Goal: Task Accomplishment & Management: Manage account settings

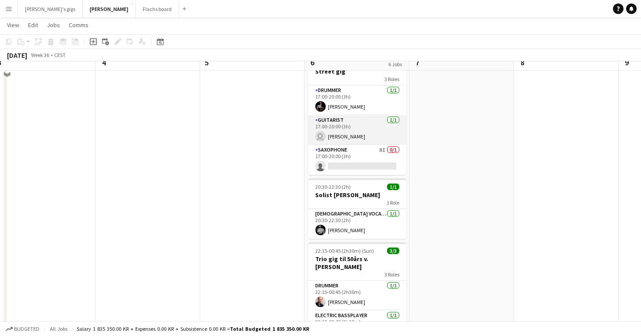
scroll to position [286, 0]
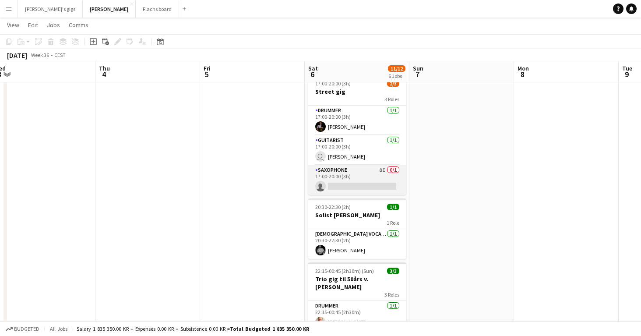
click at [347, 177] on app-card-role "Saxophone 8I 0/1 17:00-20:00 (3h) single-neutral-actions" at bounding box center [357, 180] width 98 height 30
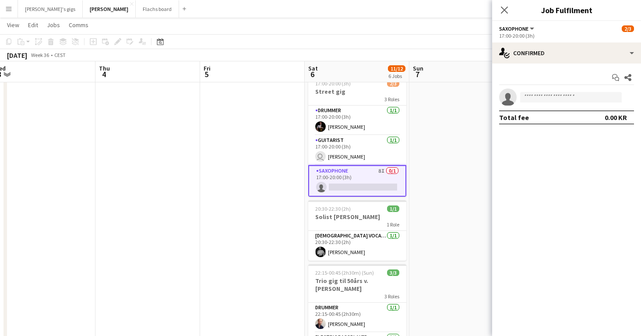
click at [588, 37] on div "17:00-20:00 (3h)" at bounding box center [566, 35] width 135 height 7
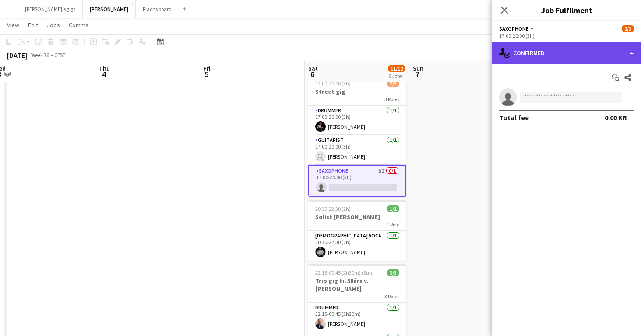
click at [573, 53] on div "single-neutral-actions-check-2 Confirmed" at bounding box center [566, 52] width 149 height 21
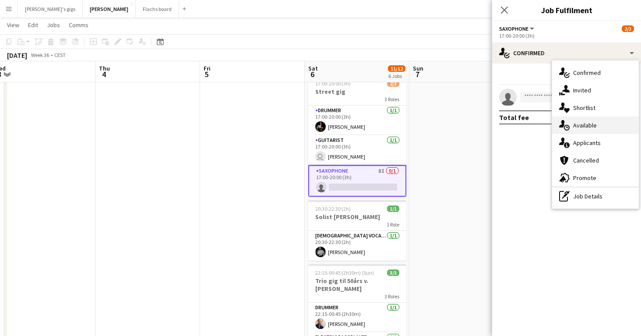
click at [598, 133] on div "single-neutral-actions-upload Available" at bounding box center [595, 125] width 87 height 18
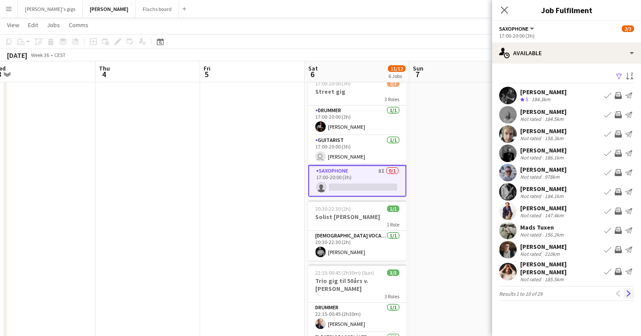
click at [630, 295] on app-icon "Next" at bounding box center [628, 293] width 6 height 6
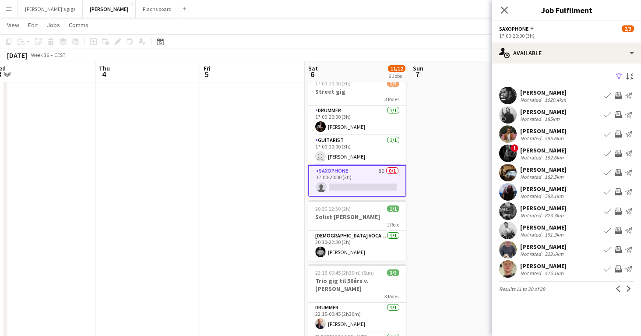
click at [461, 192] on app-date-cell at bounding box center [461, 115] width 105 height 607
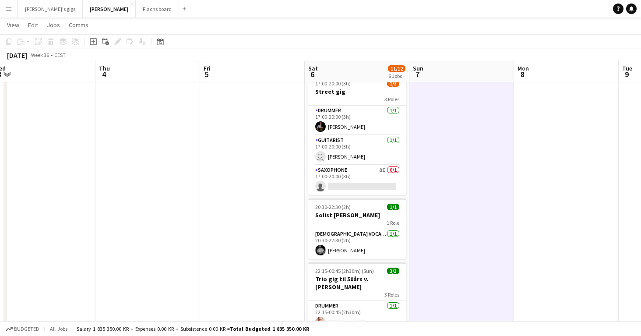
click at [144, 100] on app-date-cell at bounding box center [147, 115] width 105 height 607
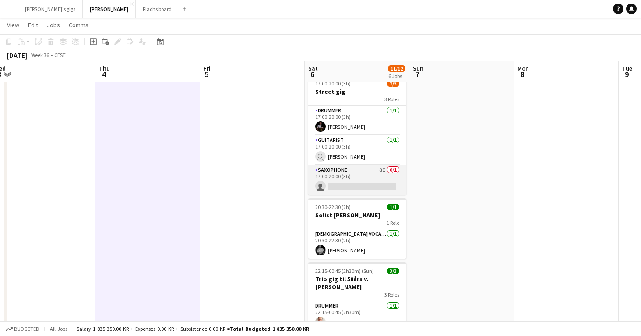
click at [336, 179] on app-card-role "Saxophone 8I 0/1 17:00-20:00 (3h) single-neutral-actions" at bounding box center [357, 180] width 98 height 30
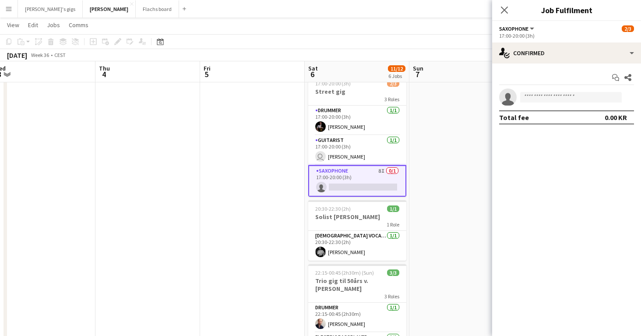
click at [247, 202] on app-date-cell at bounding box center [252, 115] width 105 height 607
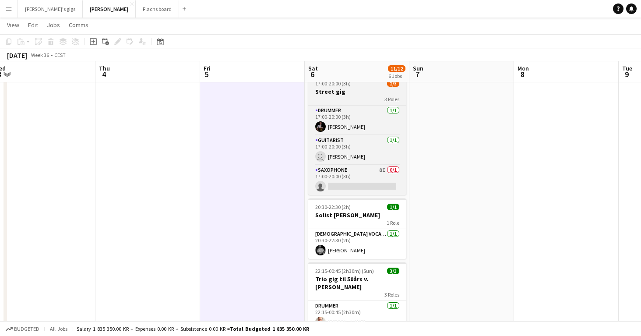
click at [320, 93] on h3 "Street gig" at bounding box center [357, 92] width 98 height 8
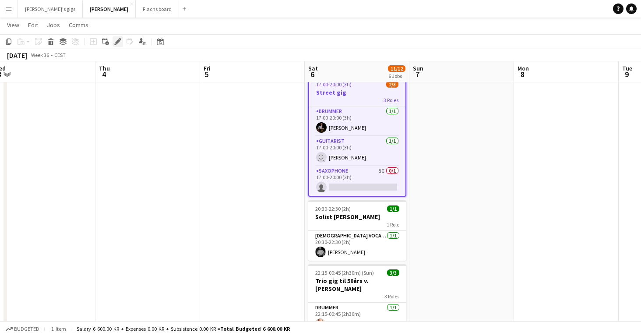
click at [119, 41] on icon at bounding box center [117, 41] width 5 height 5
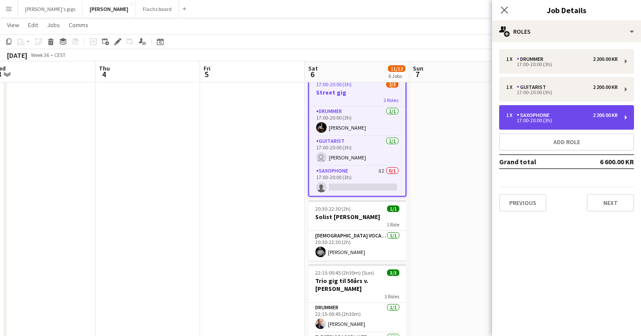
click at [564, 120] on div "17:00-20:00 (3h)" at bounding box center [562, 120] width 112 height 4
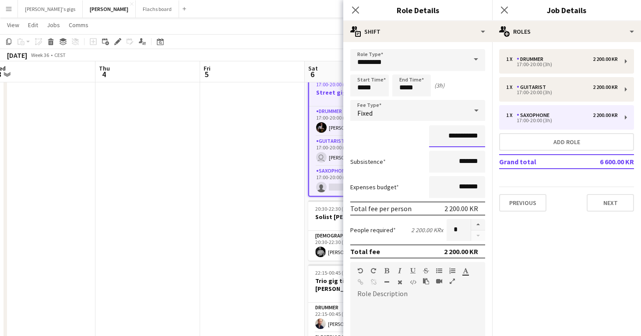
click at [452, 136] on input "**********" at bounding box center [457, 136] width 56 height 22
click at [451, 135] on input "**********" at bounding box center [457, 136] width 56 height 22
type input "**********"
click at [413, 166] on div "Subsistence *******" at bounding box center [417, 162] width 135 height 22
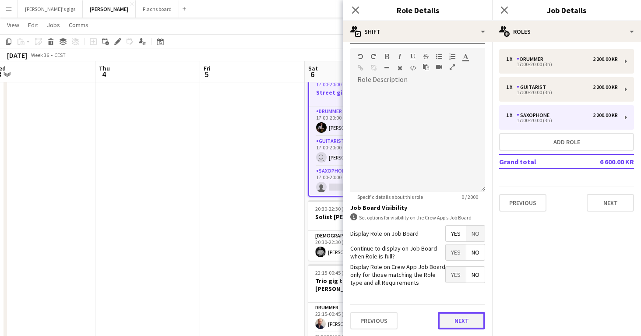
click at [446, 312] on button "Next" at bounding box center [461, 321] width 47 height 18
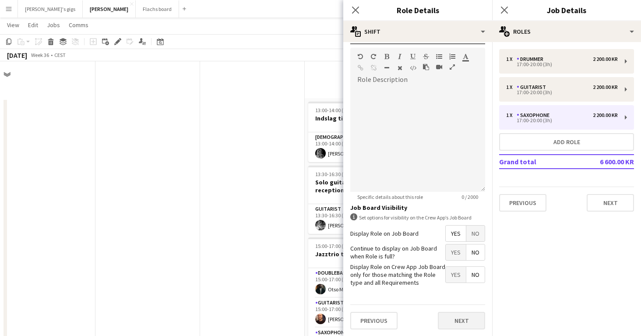
scroll to position [0, 0]
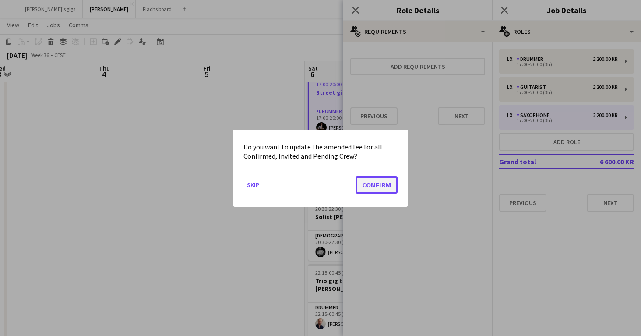
click at [381, 182] on button "Confirm" at bounding box center [376, 184] width 42 height 18
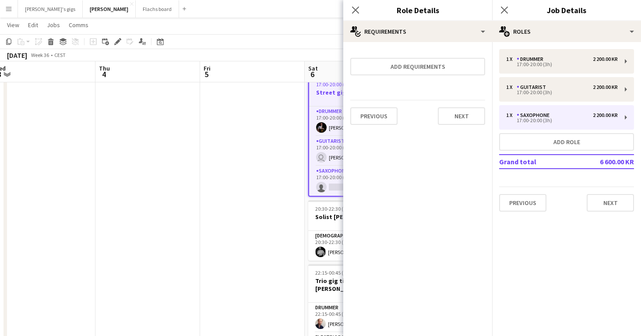
scroll to position [286, 0]
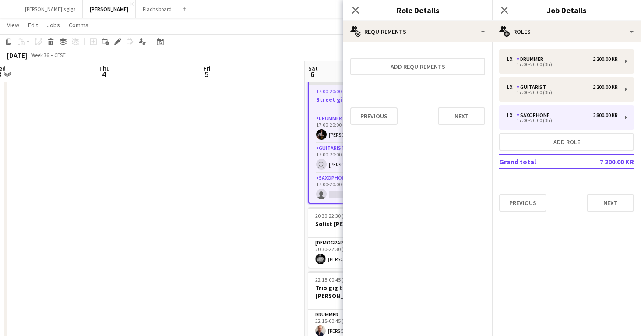
click at [269, 223] on app-date-cell at bounding box center [252, 115] width 105 height 607
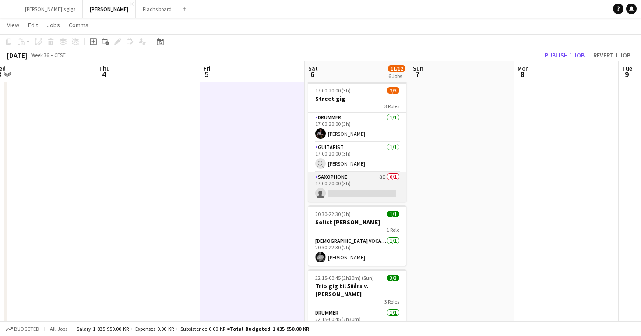
click at [350, 176] on app-card-role "Saxophone 8I 0/1 17:00-20:00 (3h) single-neutral-actions" at bounding box center [357, 187] width 98 height 30
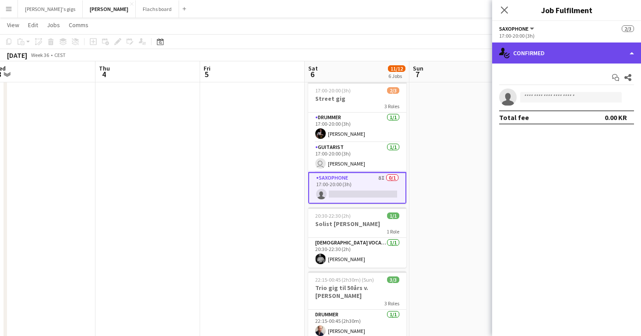
click at [560, 54] on div "single-neutral-actions-check-2 Confirmed" at bounding box center [566, 52] width 149 height 21
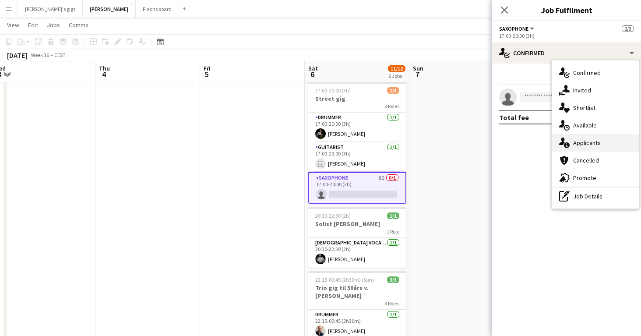
click at [592, 139] on div "single-neutral-actions-information Applicants" at bounding box center [595, 143] width 87 height 18
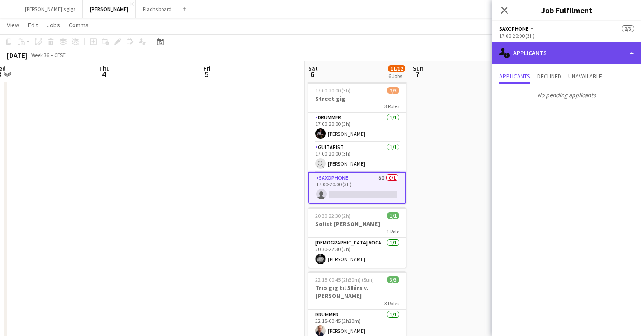
click at [519, 61] on div "single-neutral-actions-information Applicants" at bounding box center [566, 52] width 149 height 21
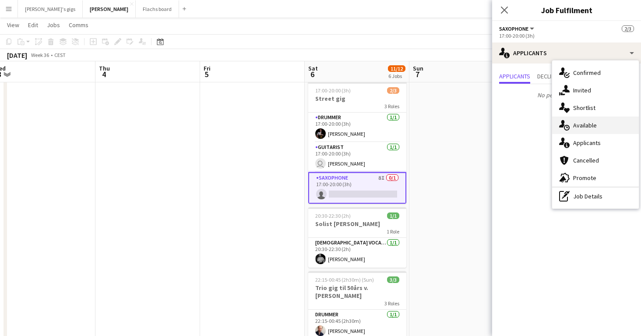
click at [577, 126] on div "single-neutral-actions-upload Available" at bounding box center [595, 125] width 87 height 18
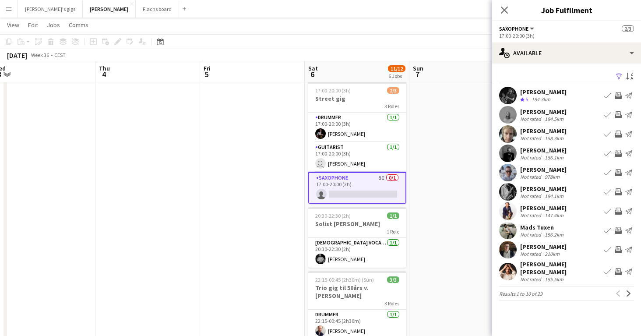
click at [615, 95] on app-icon "Invite crew" at bounding box center [617, 95] width 7 height 7
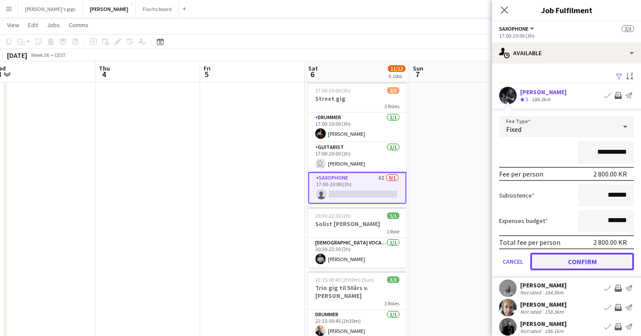
click at [581, 263] on button "Confirm" at bounding box center [582, 261] width 104 height 18
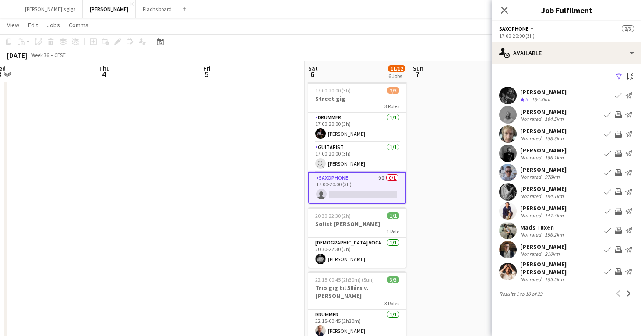
click at [620, 116] on app-icon "Invite crew" at bounding box center [617, 114] width 7 height 7
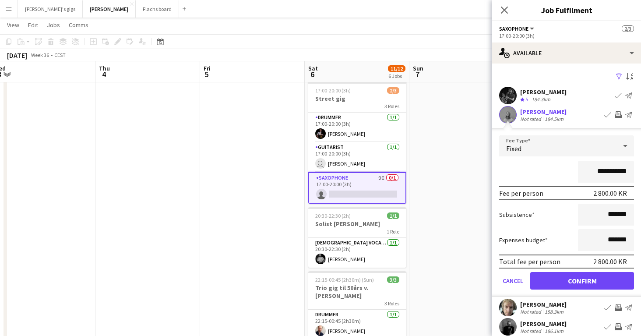
click at [571, 271] on form "**********" at bounding box center [566, 215] width 149 height 161
click at [572, 275] on button "Confirm" at bounding box center [582, 281] width 104 height 18
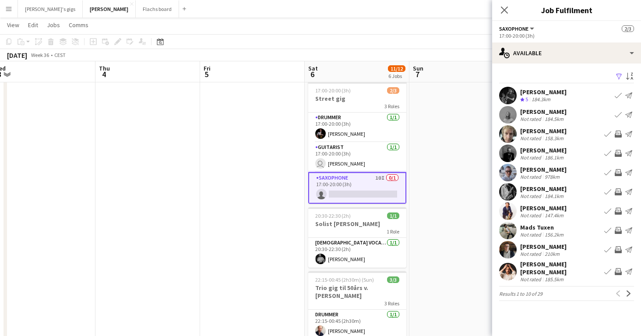
click at [616, 153] on app-icon "Invite crew" at bounding box center [617, 153] width 7 height 7
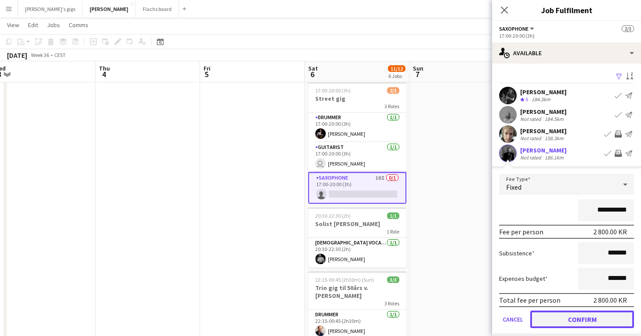
click at [584, 321] on button "Confirm" at bounding box center [582, 319] width 104 height 18
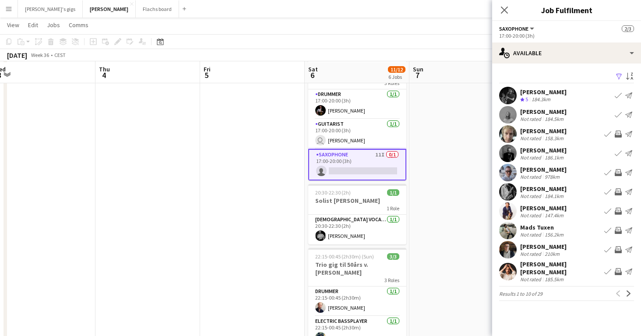
scroll to position [310, 0]
click at [619, 210] on app-icon "Invite crew" at bounding box center [617, 210] width 7 height 7
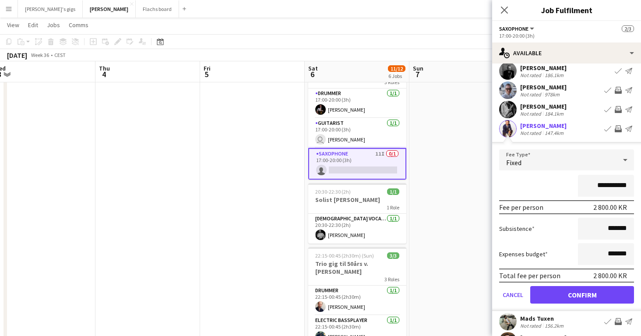
scroll to position [82, 0]
click at [577, 295] on button "Confirm" at bounding box center [582, 295] width 104 height 18
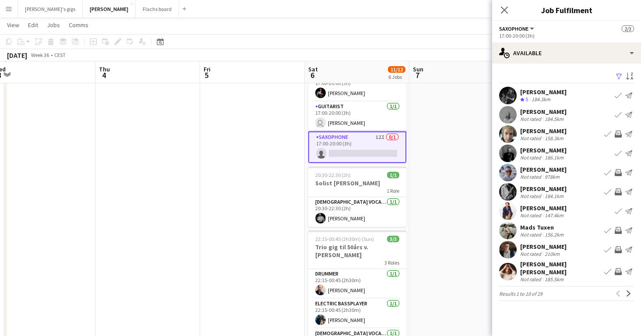
scroll to position [328, 0]
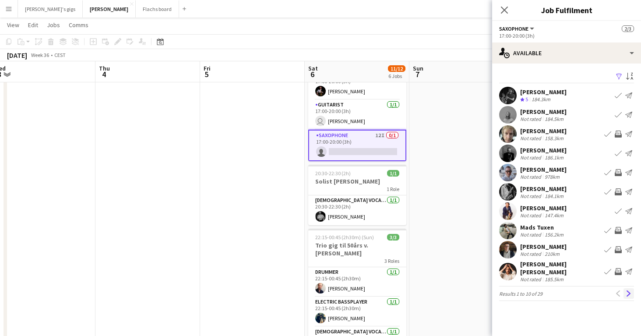
click at [626, 292] on app-icon "Next" at bounding box center [628, 293] width 6 height 6
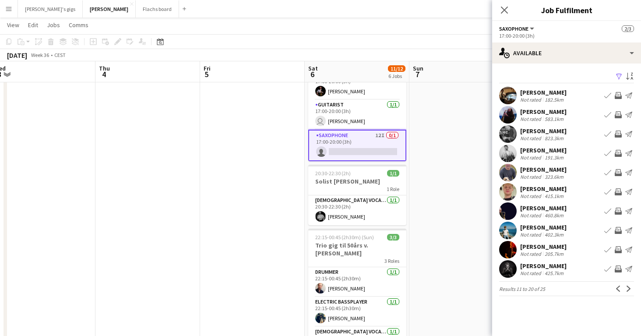
click at [617, 153] on app-icon "Invite crew" at bounding box center [617, 153] width 7 height 7
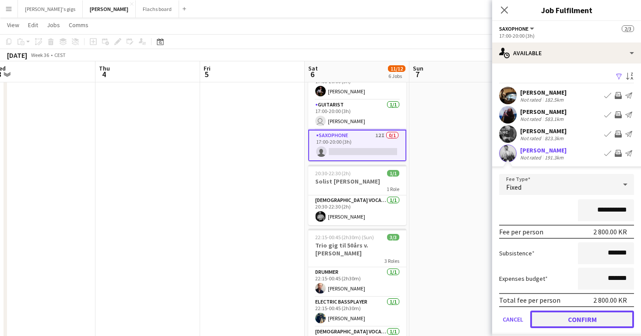
click at [576, 315] on button "Confirm" at bounding box center [582, 319] width 104 height 18
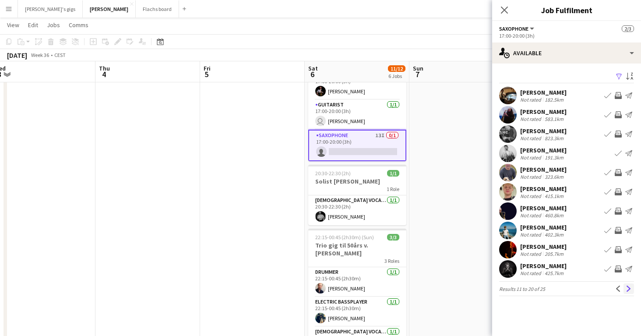
click at [626, 287] on app-icon "Next" at bounding box center [628, 288] width 6 height 6
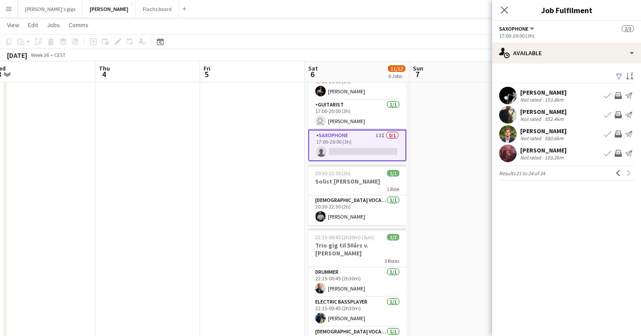
click at [618, 95] on app-icon "Invite crew" at bounding box center [617, 95] width 7 height 7
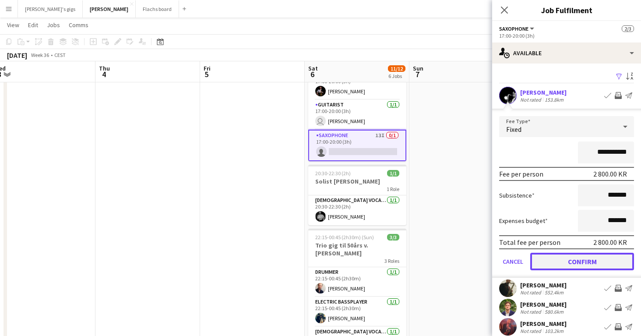
click at [582, 258] on button "Confirm" at bounding box center [582, 261] width 104 height 18
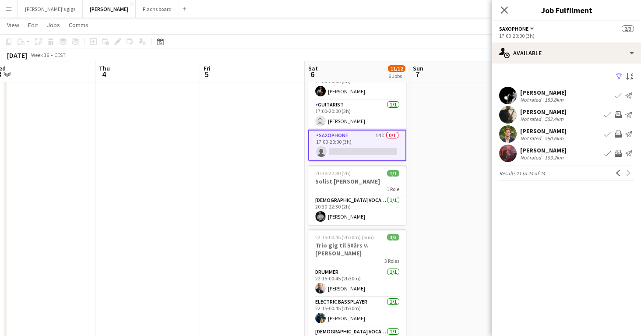
click at [536, 155] on div "Not rated" at bounding box center [531, 157] width 23 height 7
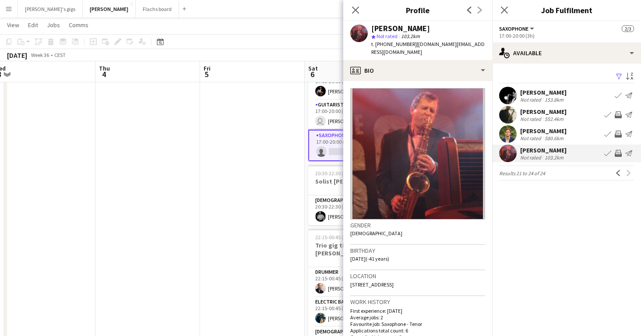
click at [536, 155] on div "Not rated" at bounding box center [531, 157] width 23 height 7
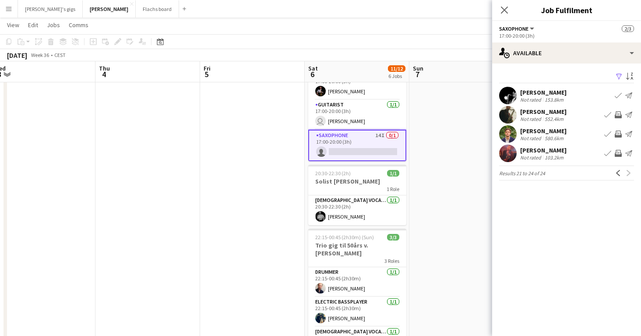
click at [617, 153] on app-icon "Invite crew" at bounding box center [617, 153] width 7 height 7
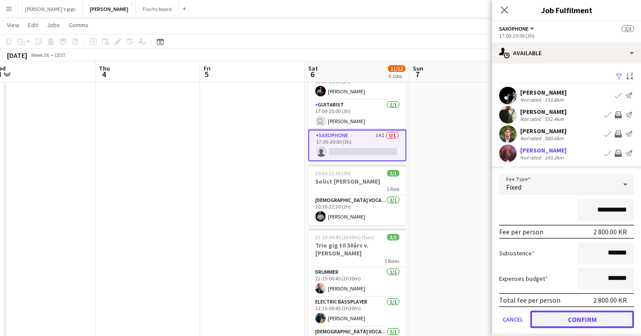
click at [570, 319] on button "Confirm" at bounding box center [582, 319] width 104 height 18
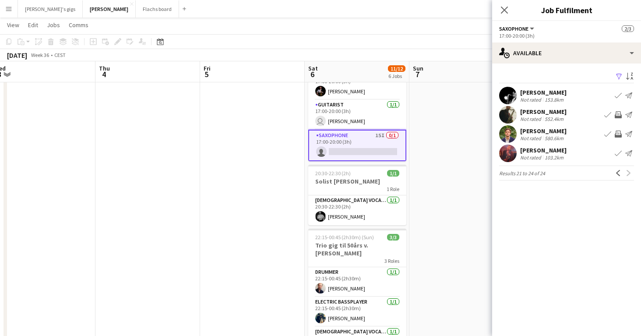
click at [450, 249] on app-date-cell at bounding box center [461, 73] width 105 height 607
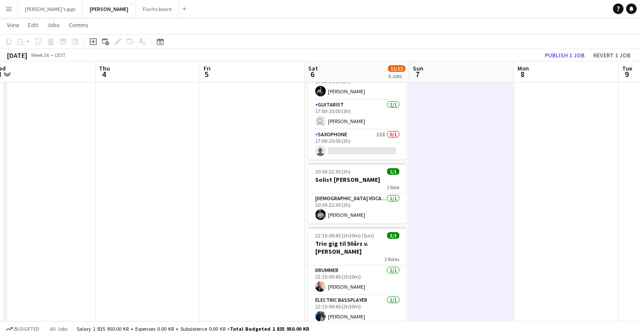
click at [558, 63] on app-board-header-date "Mon 8" at bounding box center [566, 71] width 105 height 21
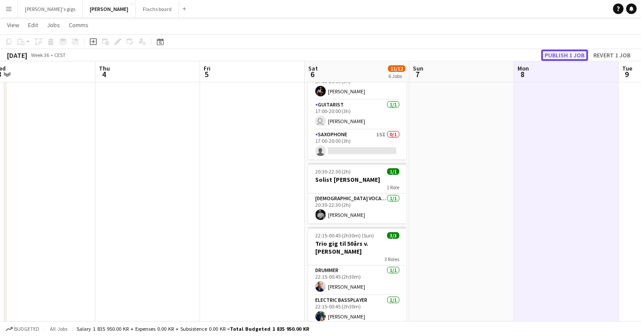
click at [550, 53] on button "Publish 1 job" at bounding box center [564, 54] width 47 height 11
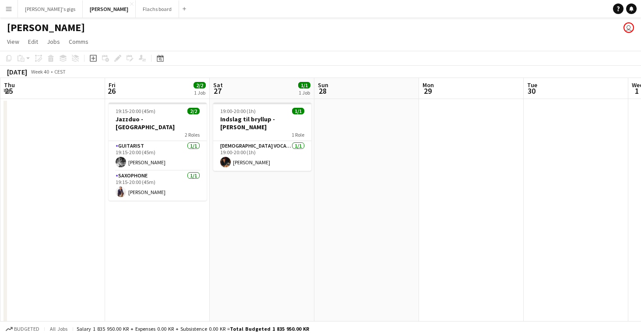
scroll to position [0, 248]
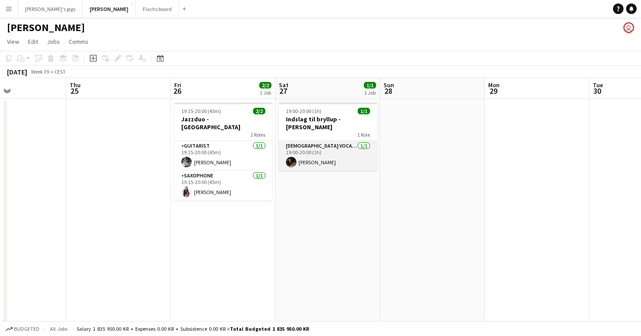
click at [347, 148] on app-card-role "[DEMOGRAPHIC_DATA] Vocal + Guitar [DATE] 19:00-20:00 (1h) [PERSON_NAME]" at bounding box center [328, 156] width 98 height 30
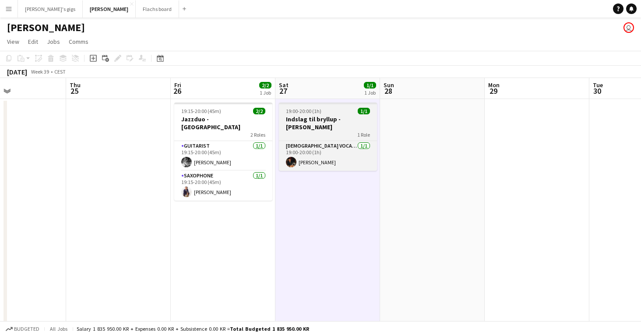
click at [307, 113] on span "19:00-20:00 (1h)" at bounding box center [303, 111] width 35 height 7
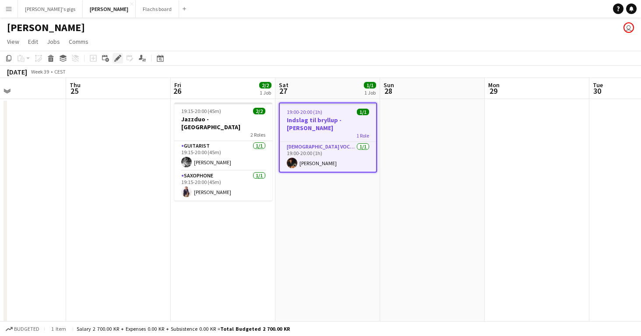
click at [115, 59] on icon "Edit" at bounding box center [117, 58] width 7 height 7
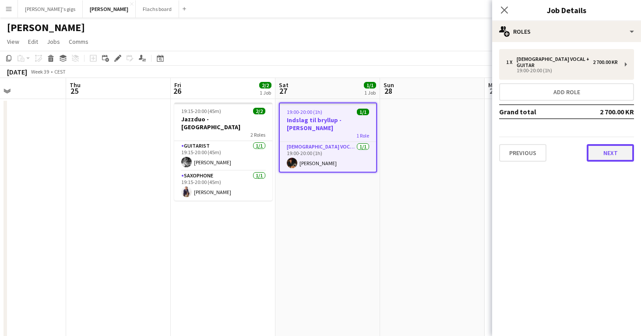
click at [601, 148] on button "Next" at bounding box center [609, 153] width 47 height 18
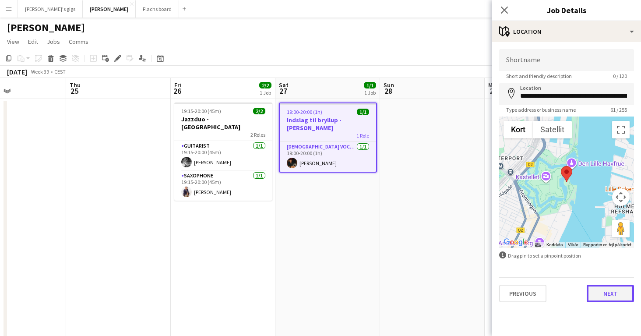
click at [596, 287] on button "Next" at bounding box center [609, 293] width 47 height 18
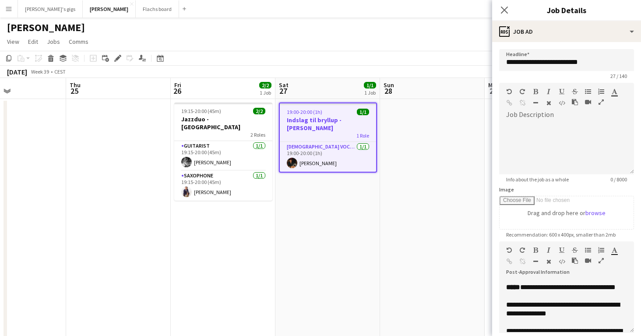
scroll to position [32, 0]
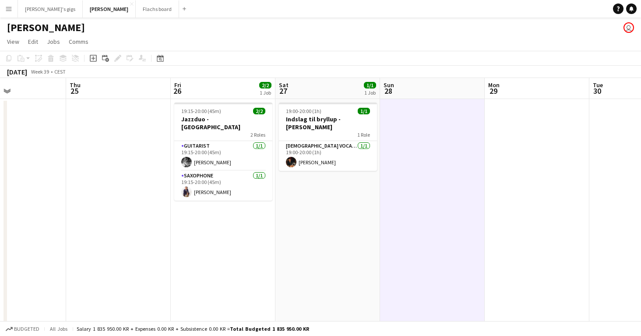
click at [3, 9] on button "Menu" at bounding box center [9, 9] width 18 height 18
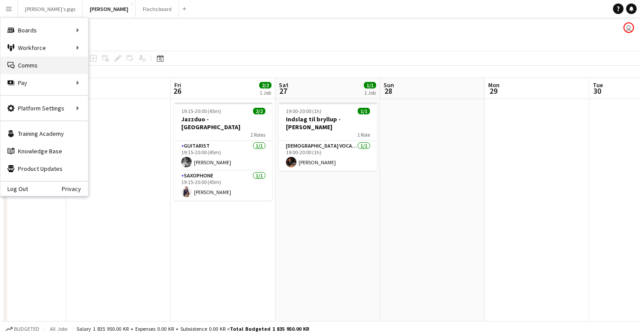
click at [47, 73] on link "Comms Comms" at bounding box center [44, 65] width 88 height 18
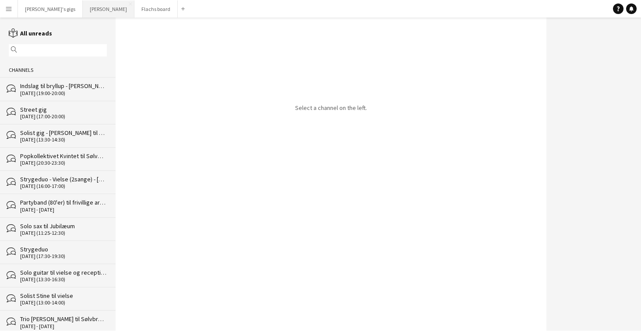
click at [83, 10] on button "Asger Gigs Close" at bounding box center [109, 8] width 52 height 17
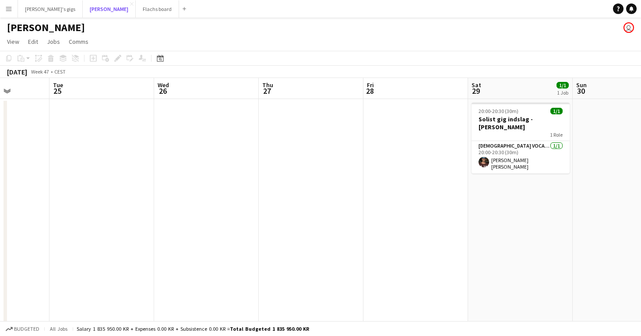
scroll to position [0, 286]
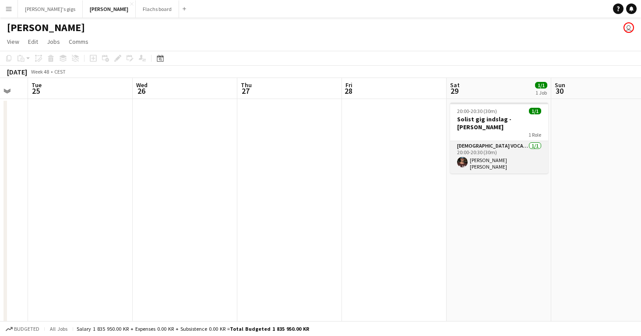
click at [469, 143] on app-card-role "[DEMOGRAPHIC_DATA] Vocal + Guitar [DATE] 20:00-20:30 (30m) [PERSON_NAME] [PERSO…" at bounding box center [499, 157] width 98 height 32
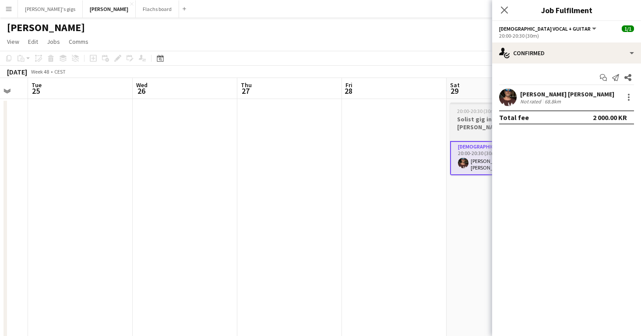
click at [467, 119] on h3 "Solist gig indslag - [PERSON_NAME]" at bounding box center [499, 123] width 98 height 16
